Goal: Information Seeking & Learning: Learn about a topic

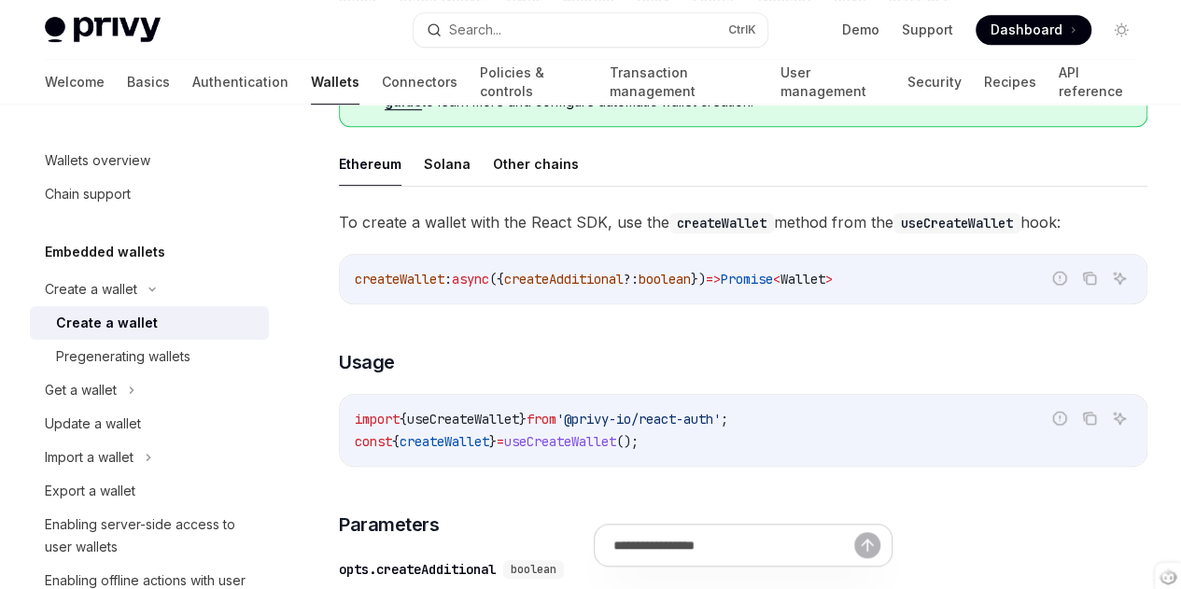
scroll to position [508, 0]
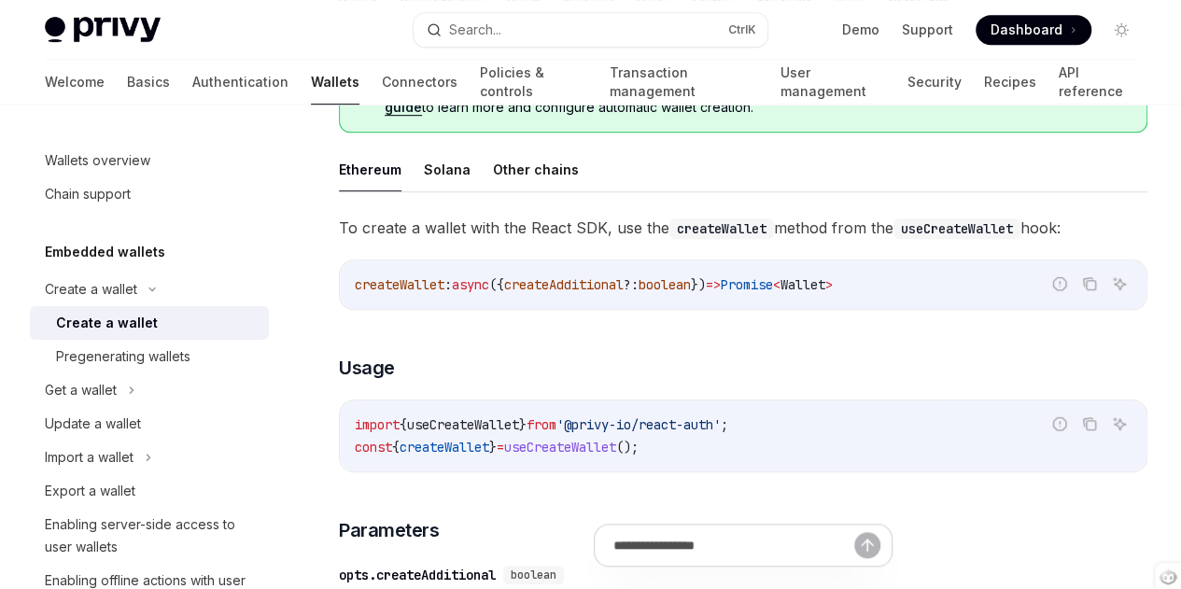
click at [715, 116] on link "this guide" at bounding box center [755, 97] width 741 height 35
type textarea "*"
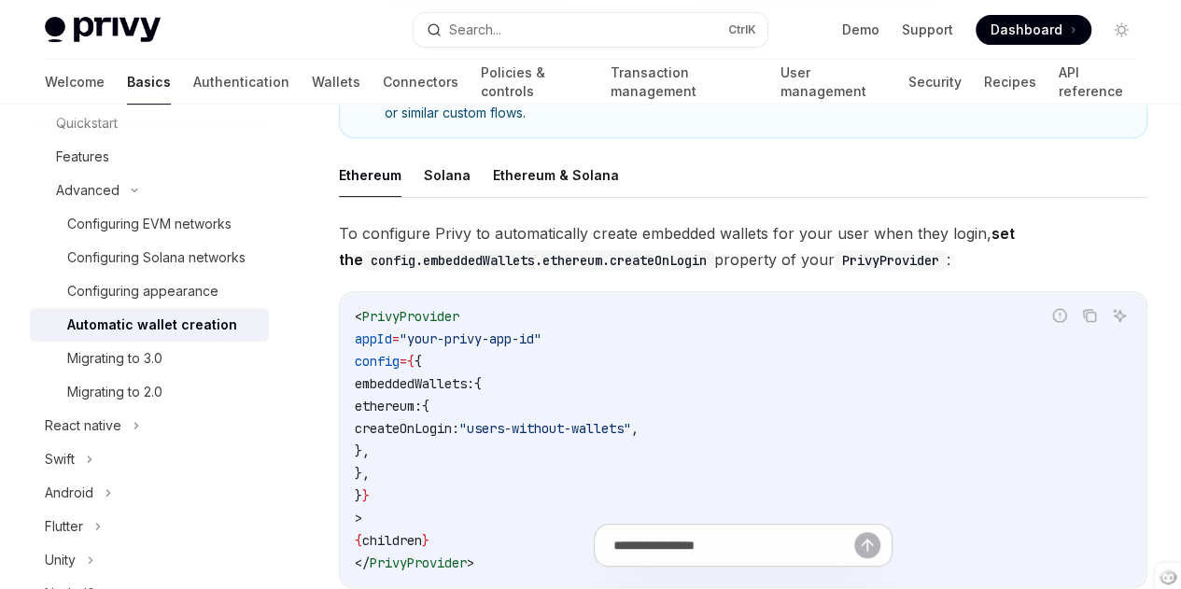
scroll to position [377, 0]
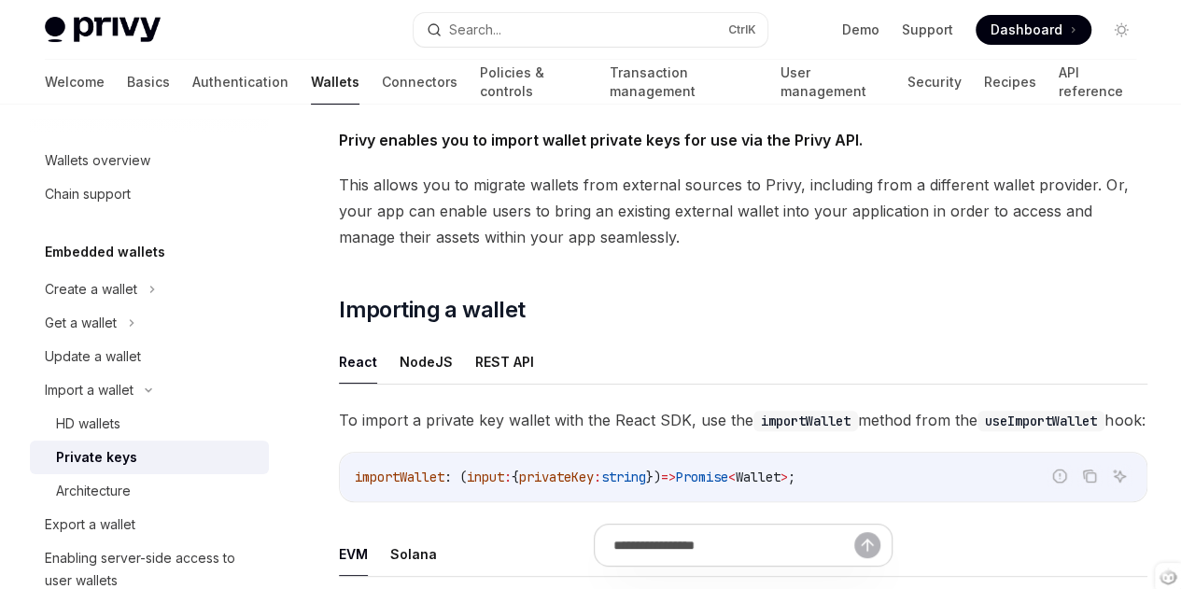
scroll to position [107, 0]
click at [116, 306] on div "Get a wallet" at bounding box center [149, 323] width 239 height 34
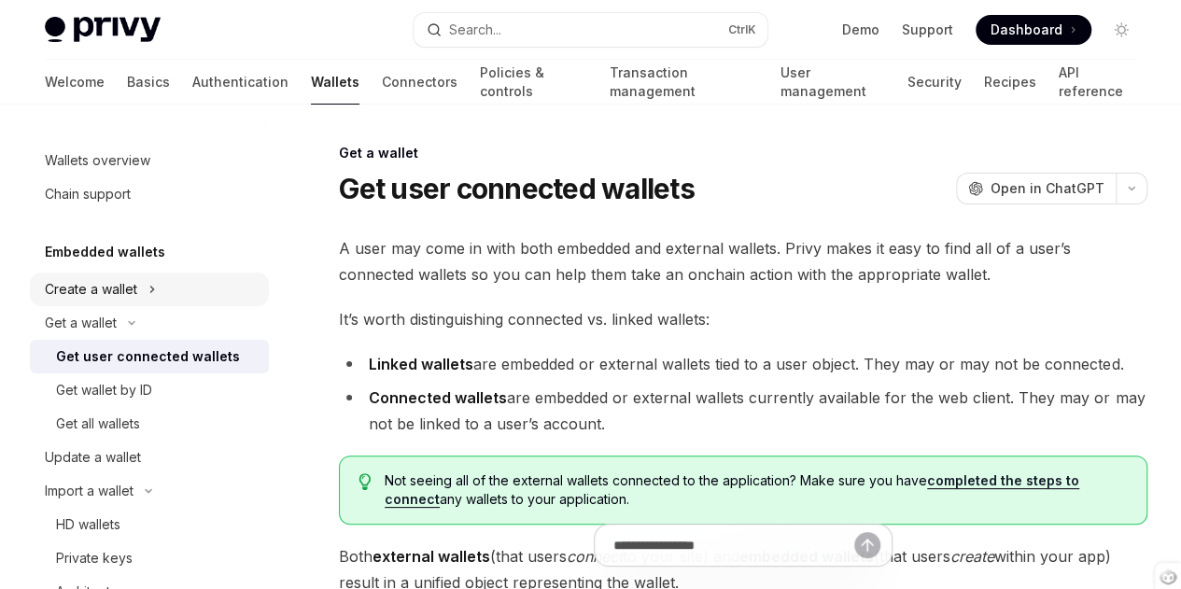
click at [127, 290] on div "Create a wallet" at bounding box center [91, 289] width 92 height 22
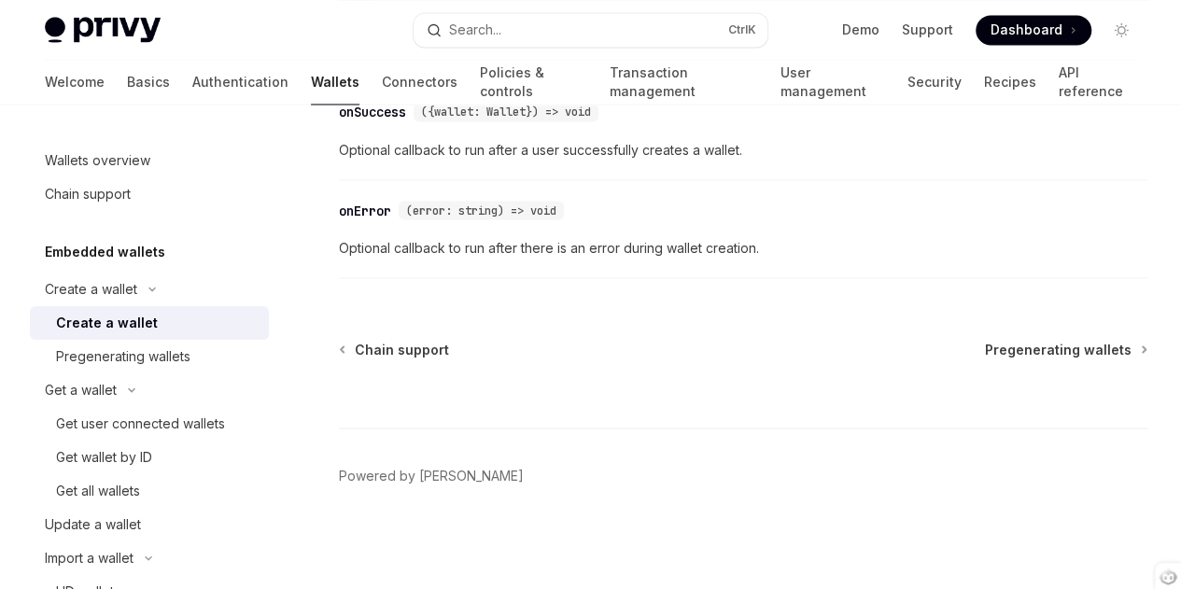
scroll to position [1733, 0]
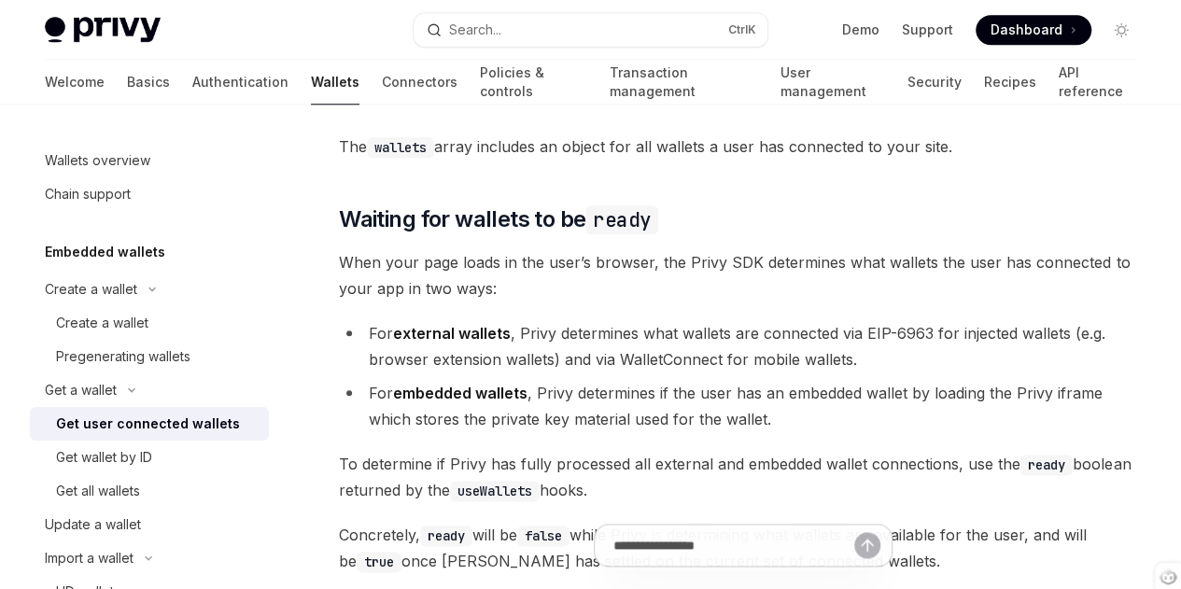
type textarea "*"
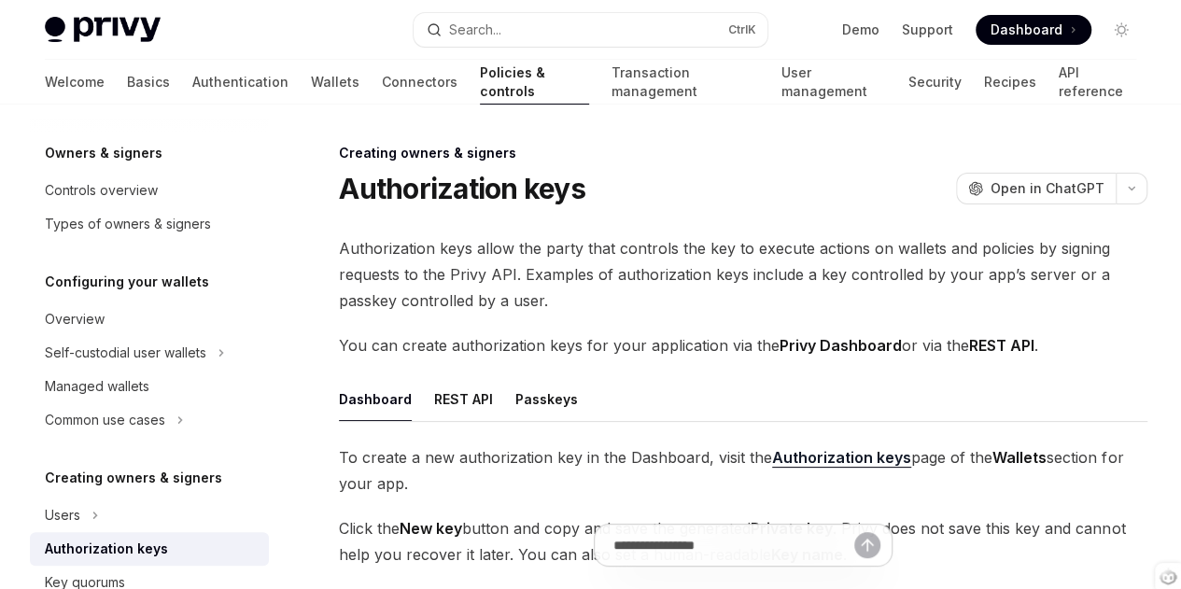
scroll to position [21, 0]
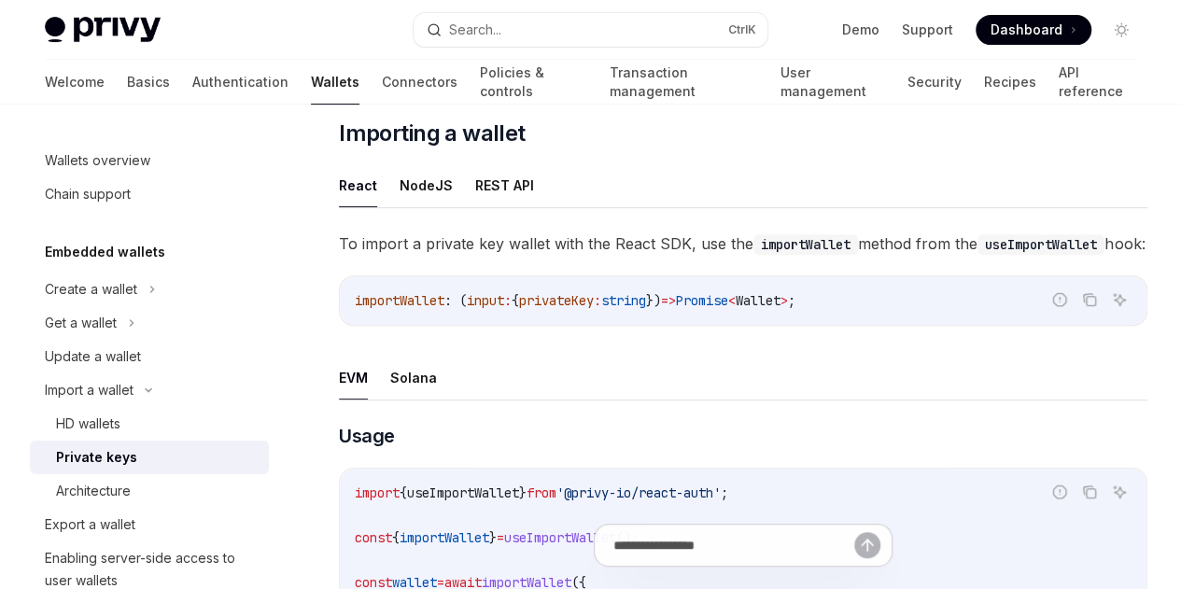
scroll to position [354, 0]
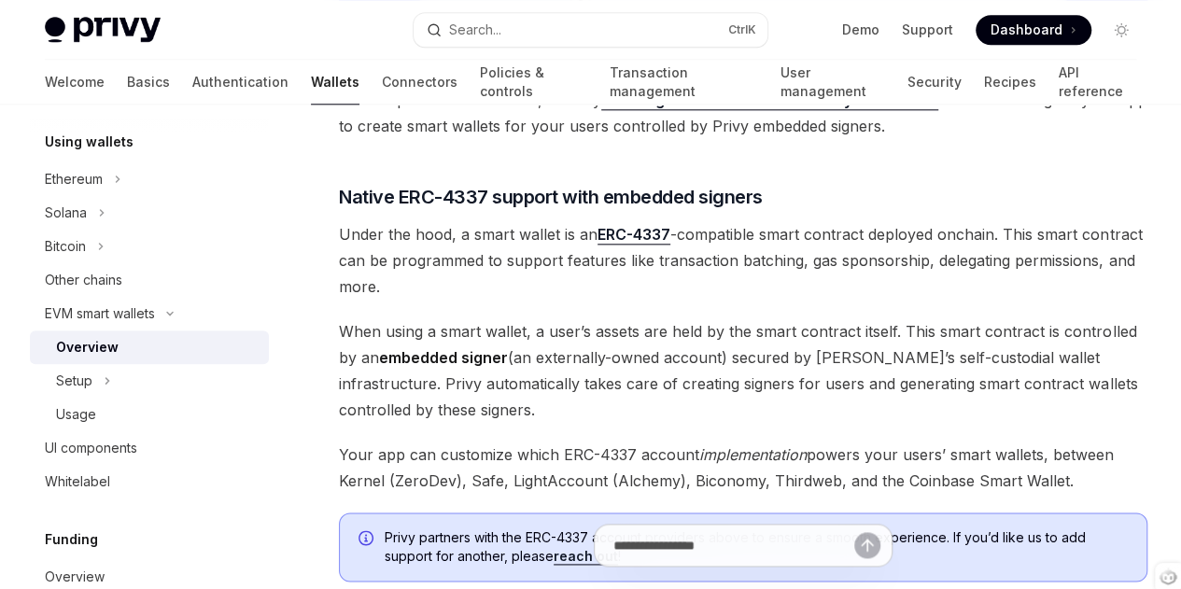
scroll to position [984, 0]
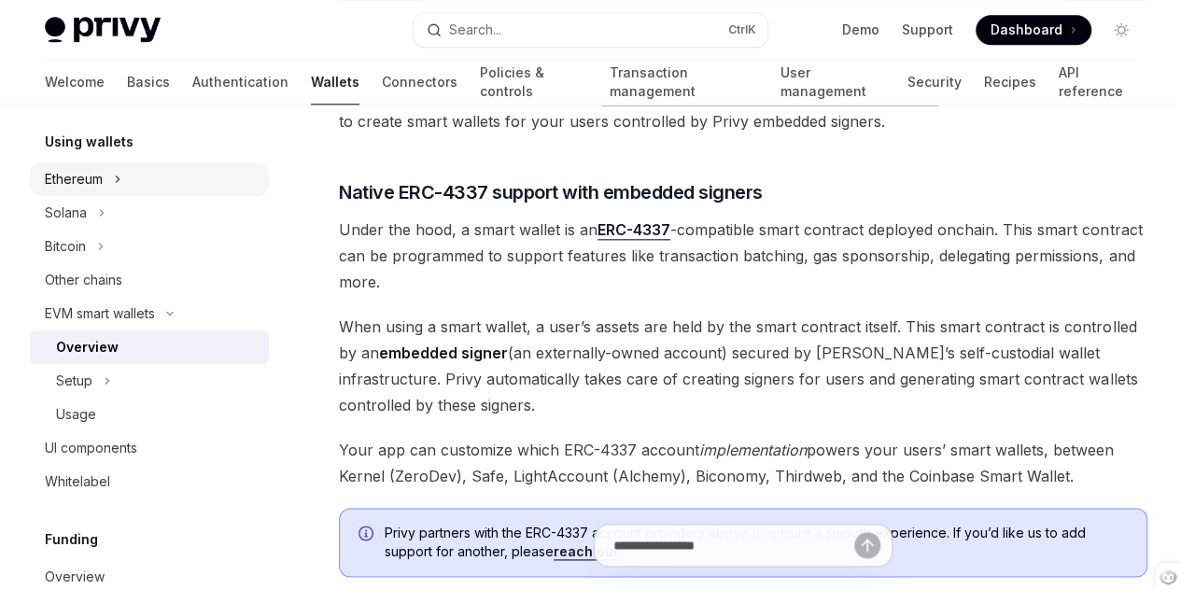
click at [123, 167] on div "Ethereum" at bounding box center [149, 179] width 239 height 34
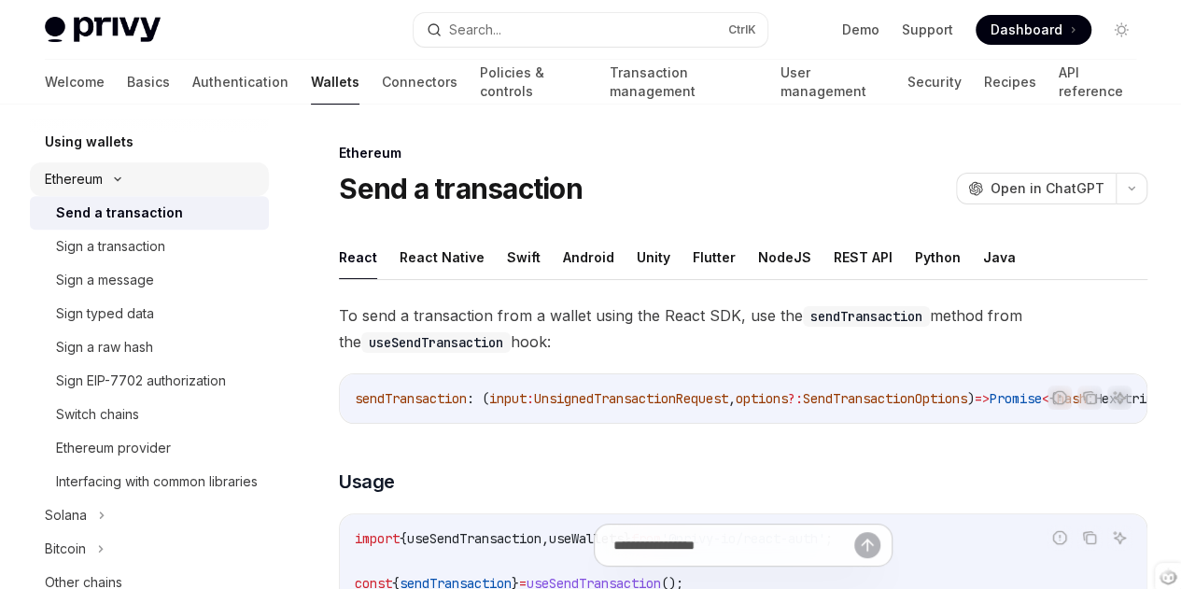
click at [122, 171] on div "Ethereum" at bounding box center [149, 179] width 239 height 34
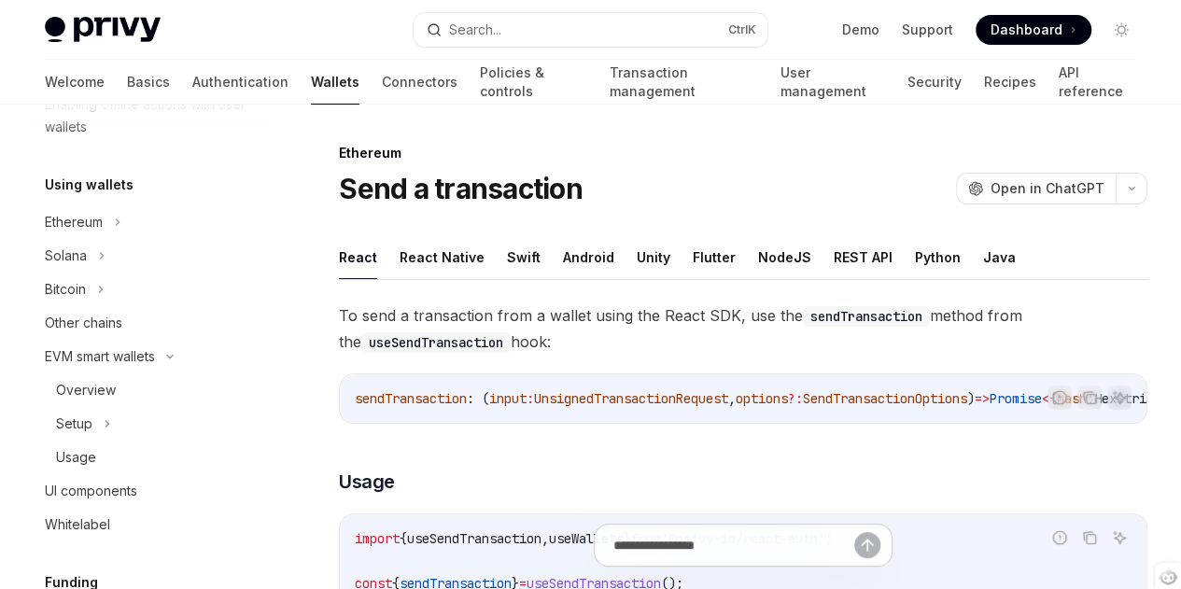
scroll to position [480, 0]
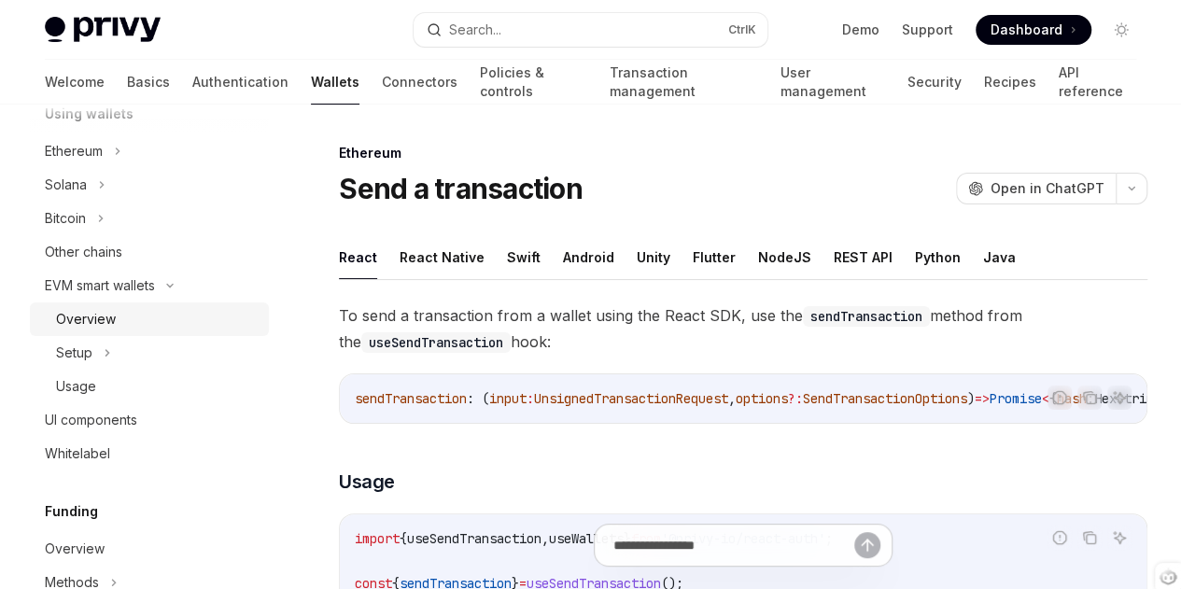
click at [110, 324] on div "Overview" at bounding box center [86, 319] width 60 height 22
type textarea "*"
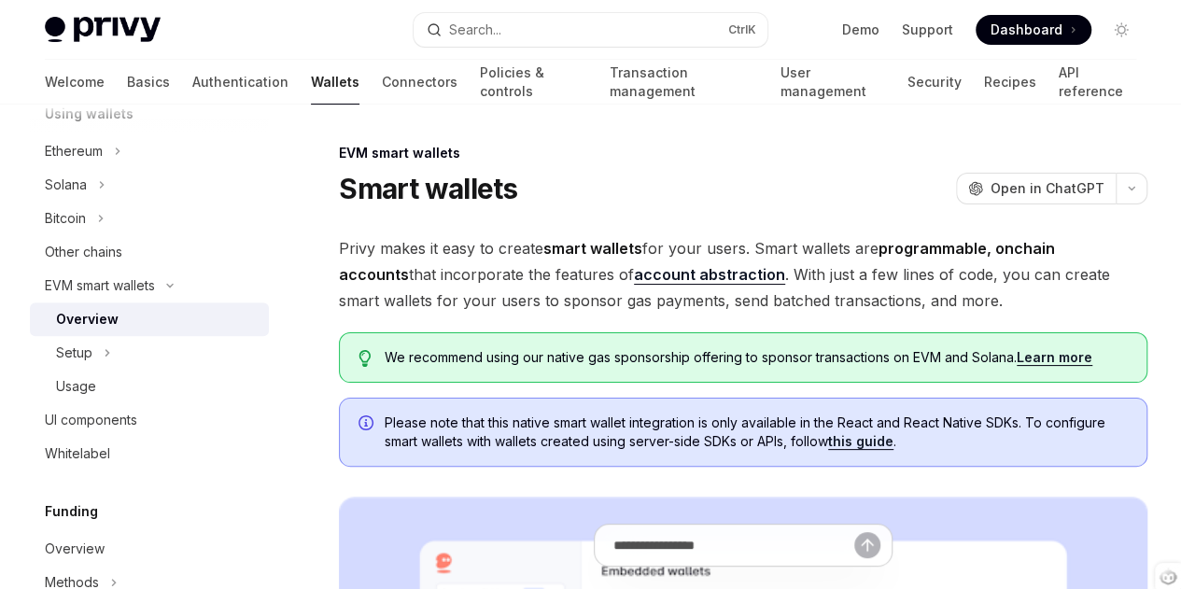
scroll to position [51, 0]
